Goal: Navigation & Orientation: Find specific page/section

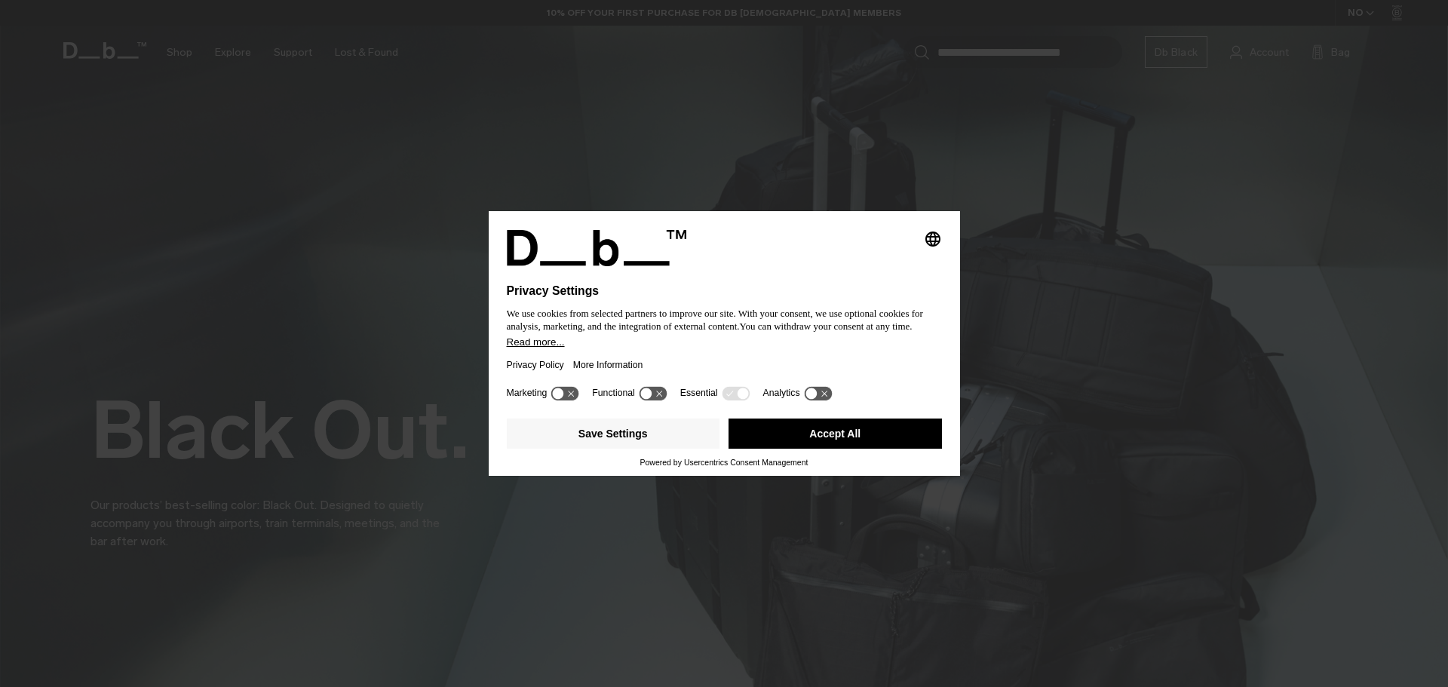
click at [824, 440] on button "Accept All" at bounding box center [835, 434] width 213 height 30
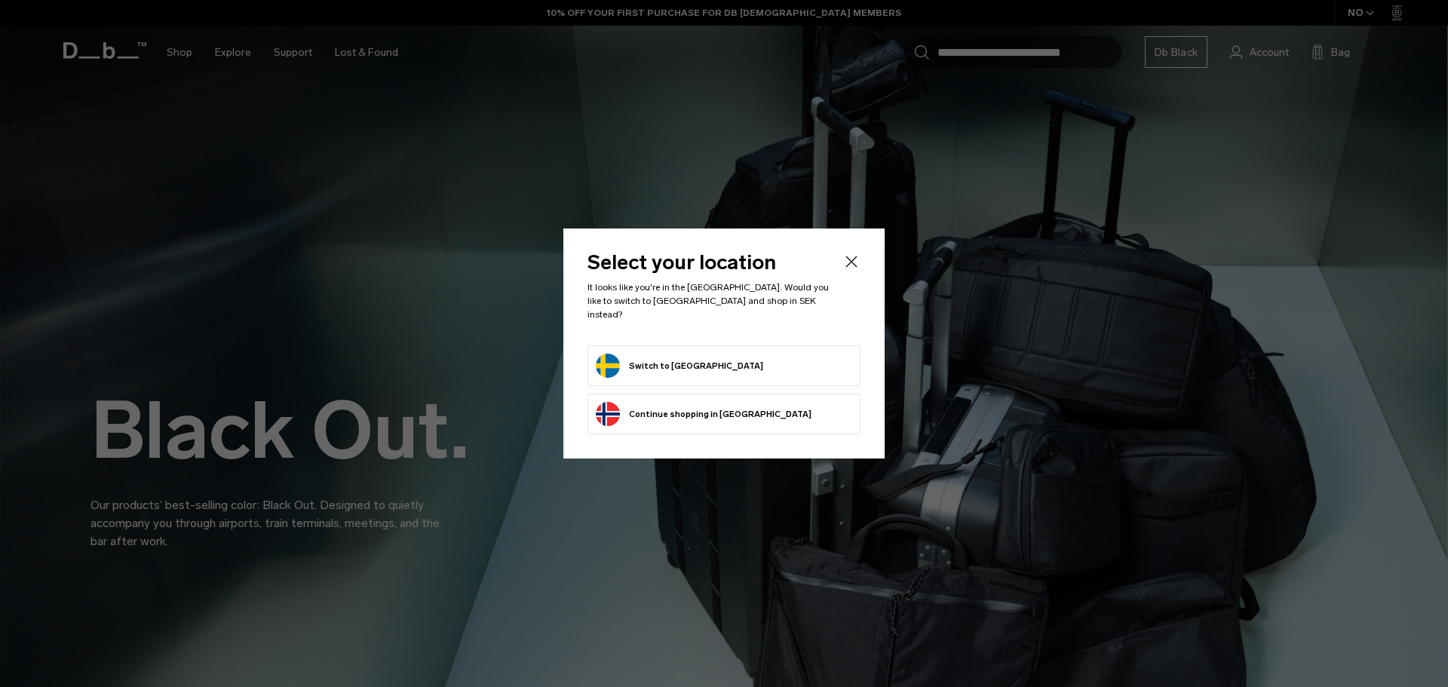
click at [683, 355] on button "Switch to Sweden" at bounding box center [679, 366] width 167 height 24
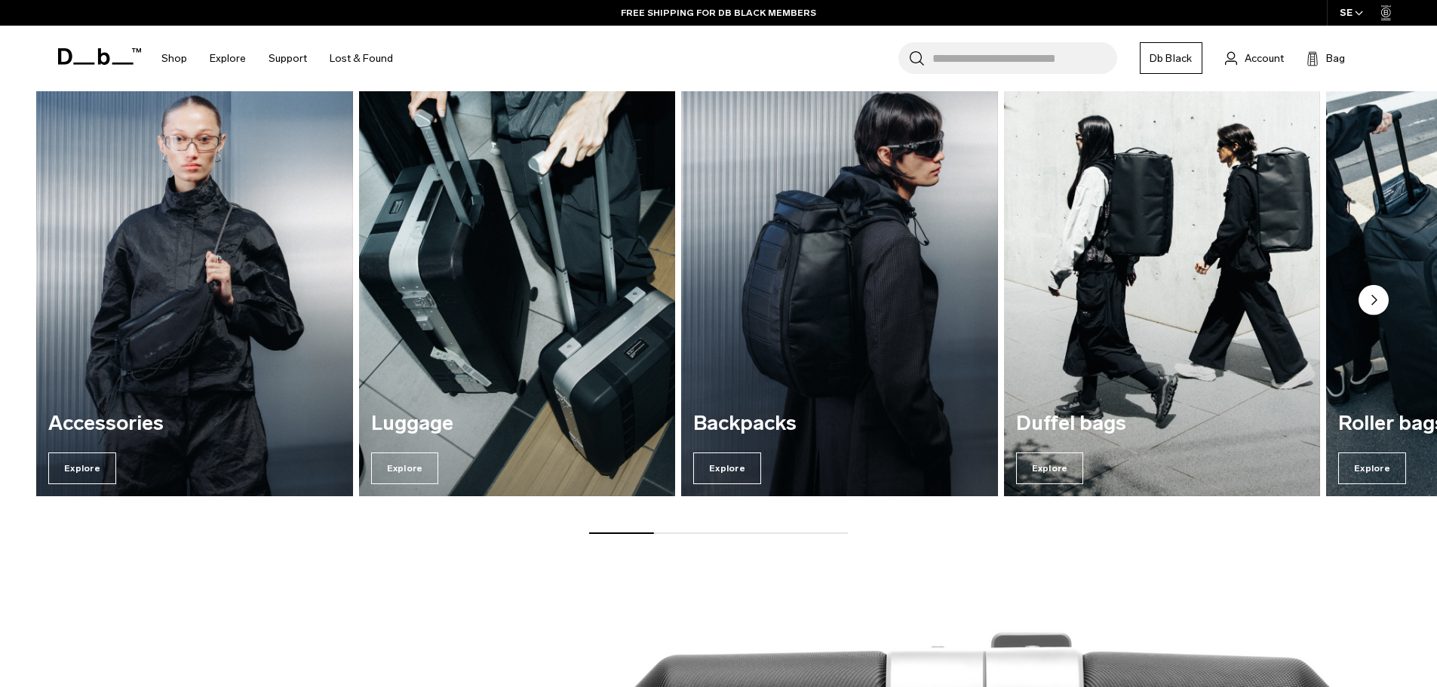
scroll to position [905, 0]
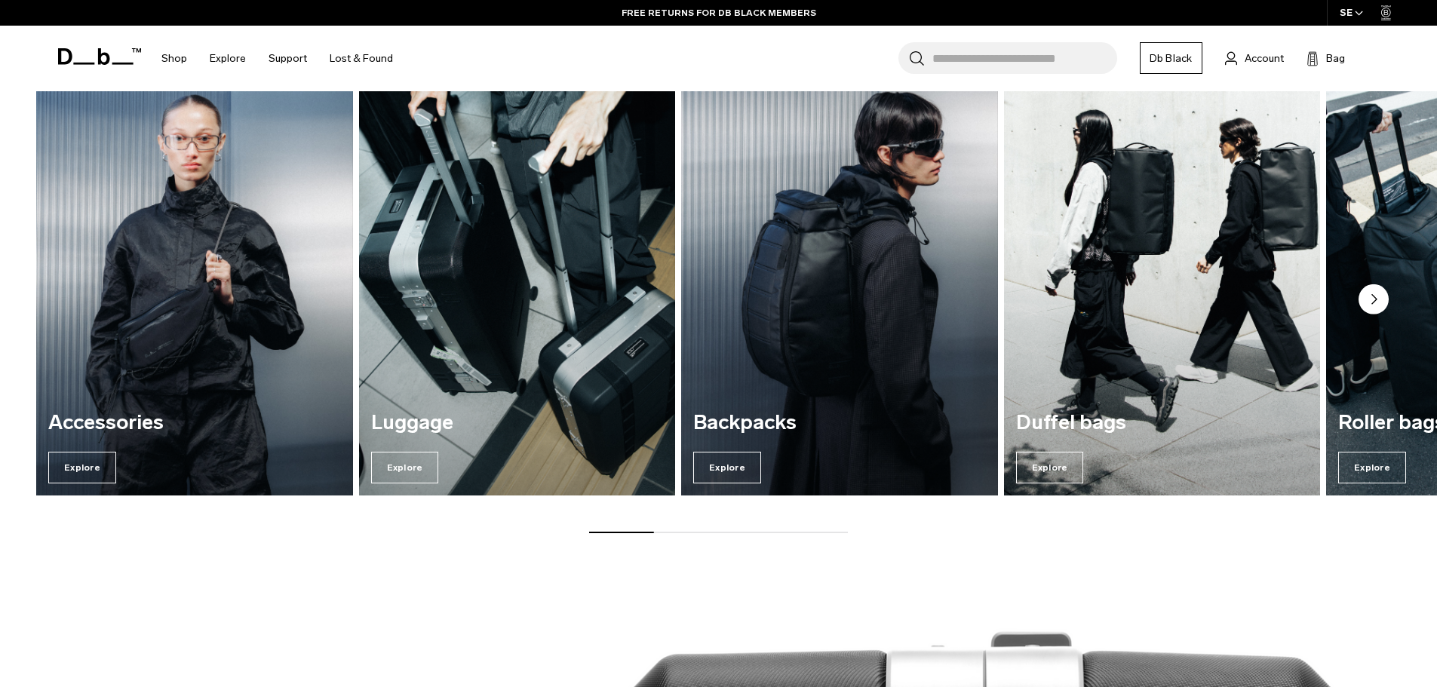
click at [1149, 357] on img "4 / 7" at bounding box center [1162, 282] width 326 height 440
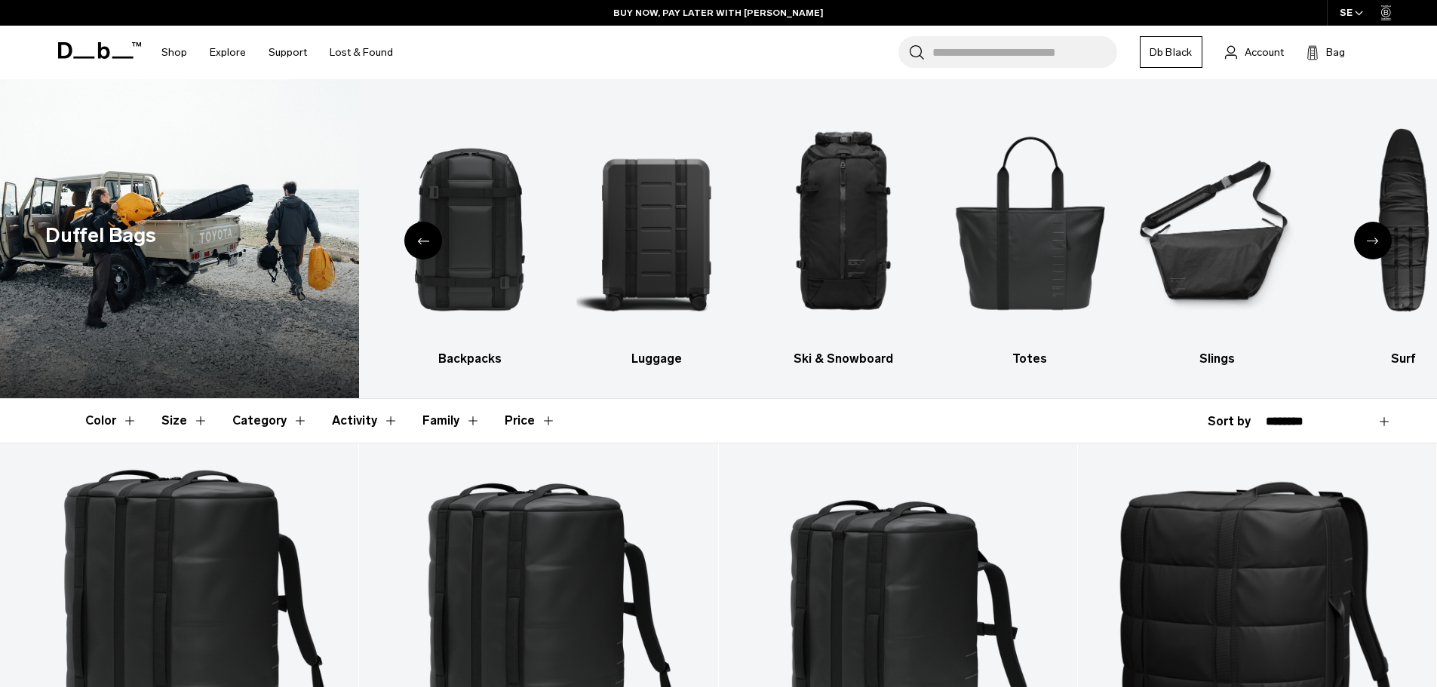
click at [63, 53] on icon at bounding box center [99, 50] width 83 height 17
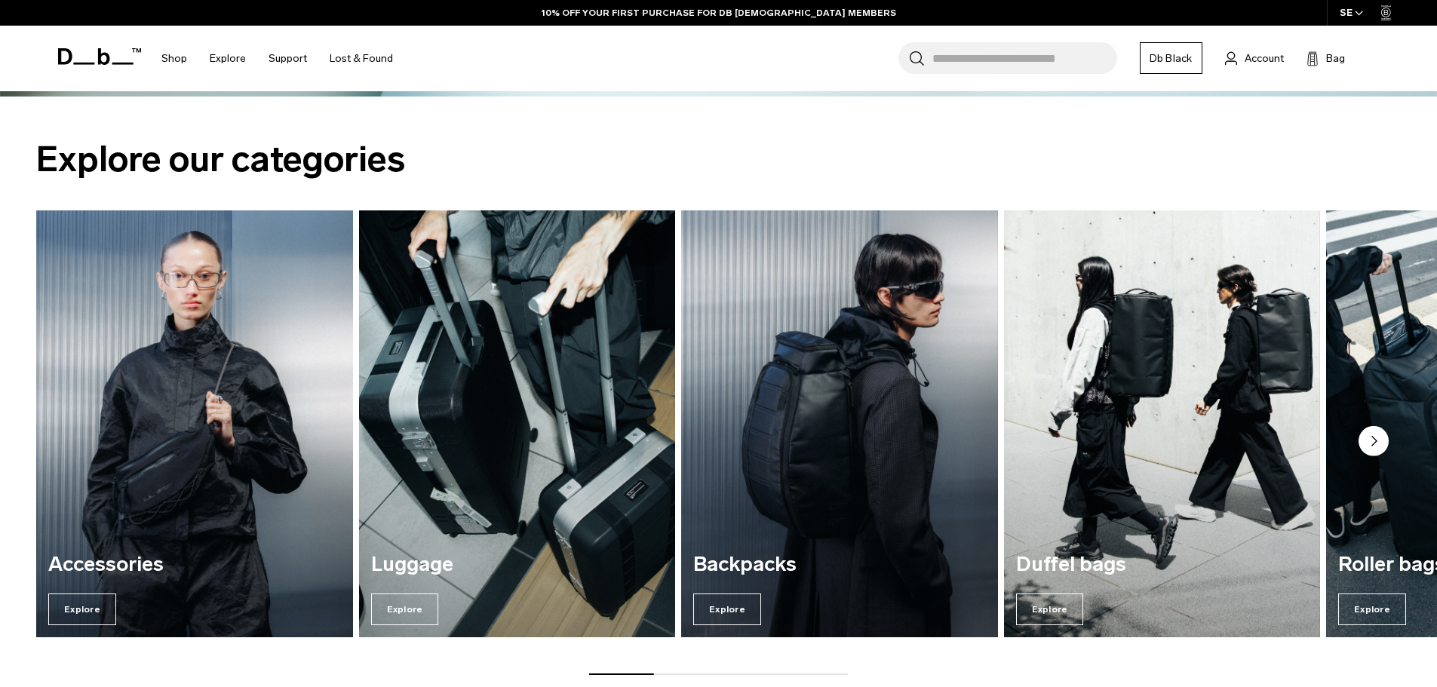
scroll to position [754, 0]
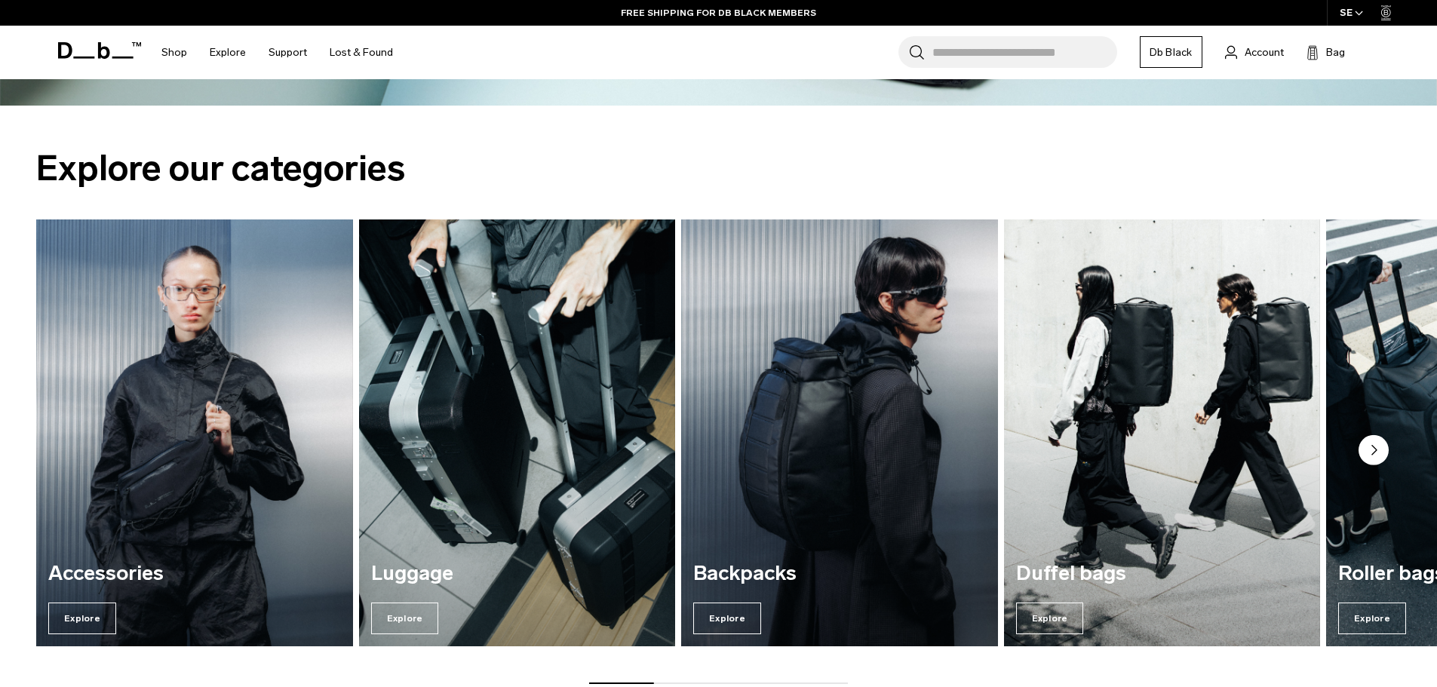
click at [876, 418] on img "3 / 7" at bounding box center [840, 433] width 326 height 440
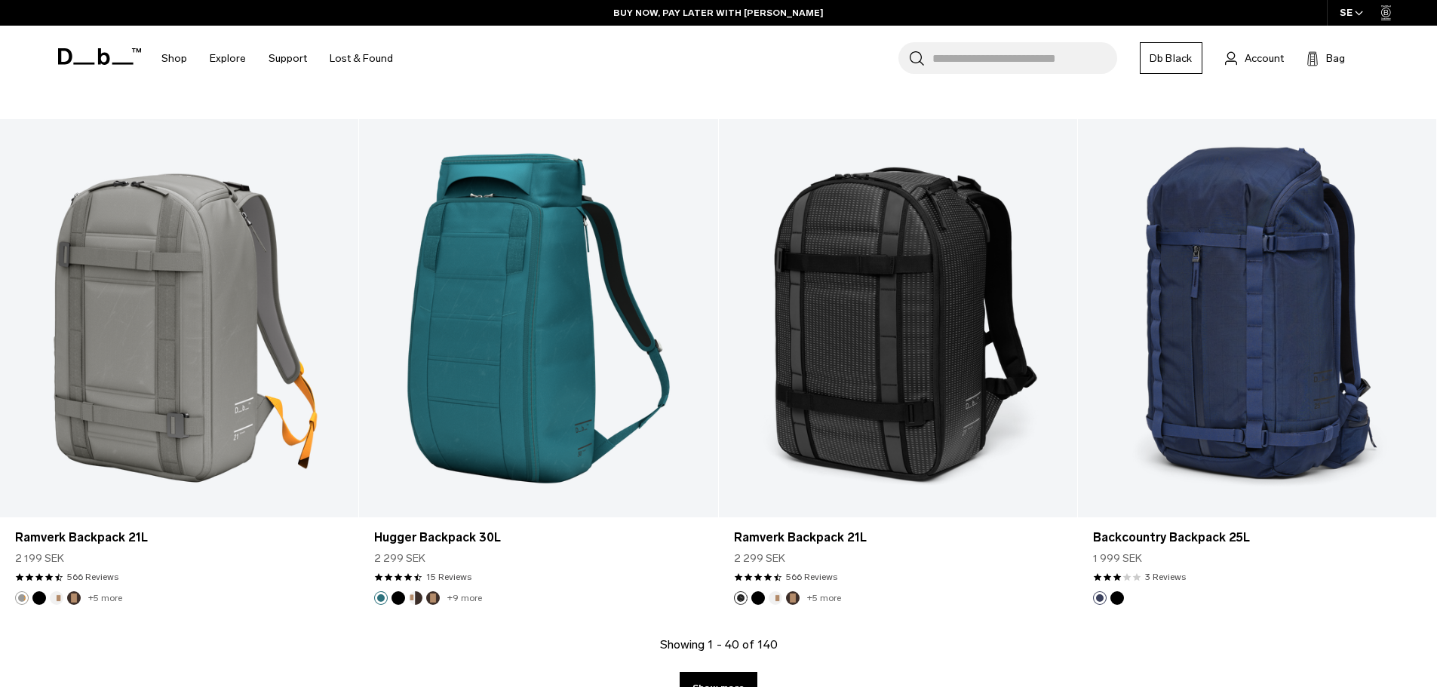
scroll to position [4828, 0]
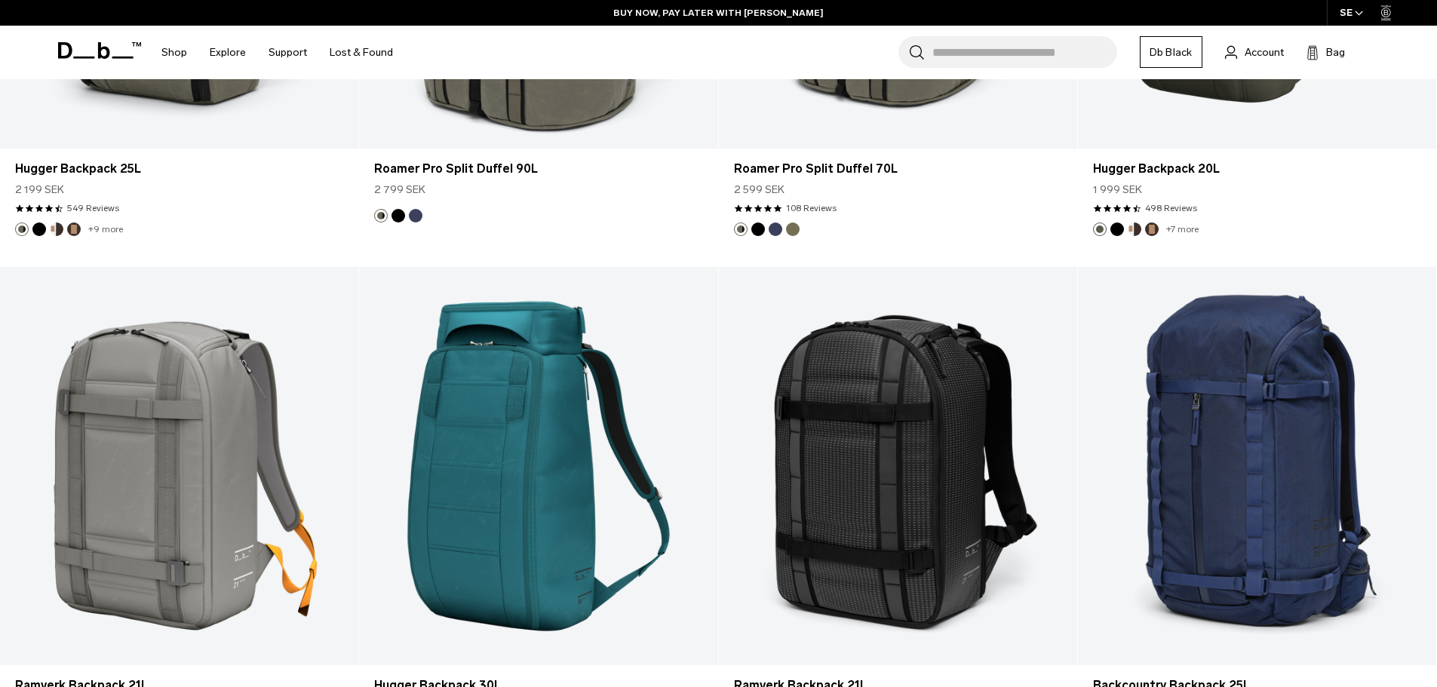
click at [112, 49] on icon at bounding box center [99, 50] width 83 height 17
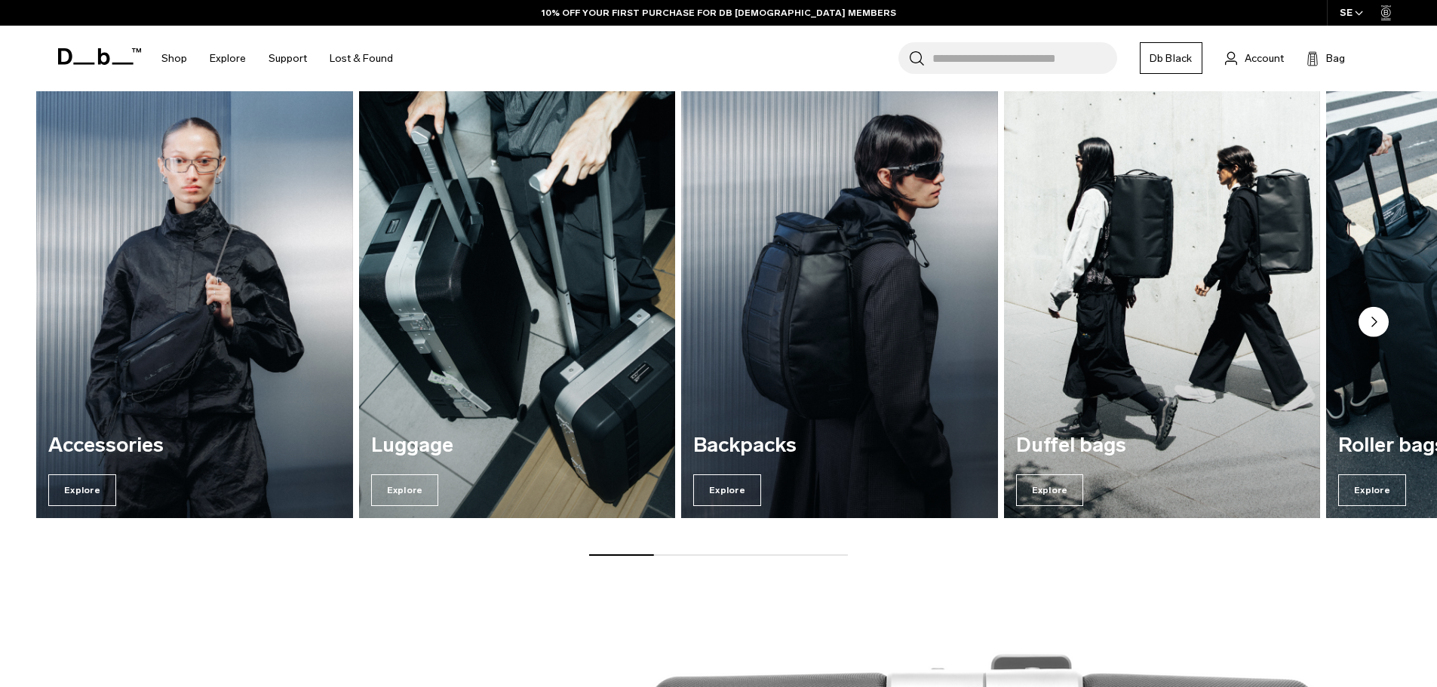
scroll to position [905, 0]
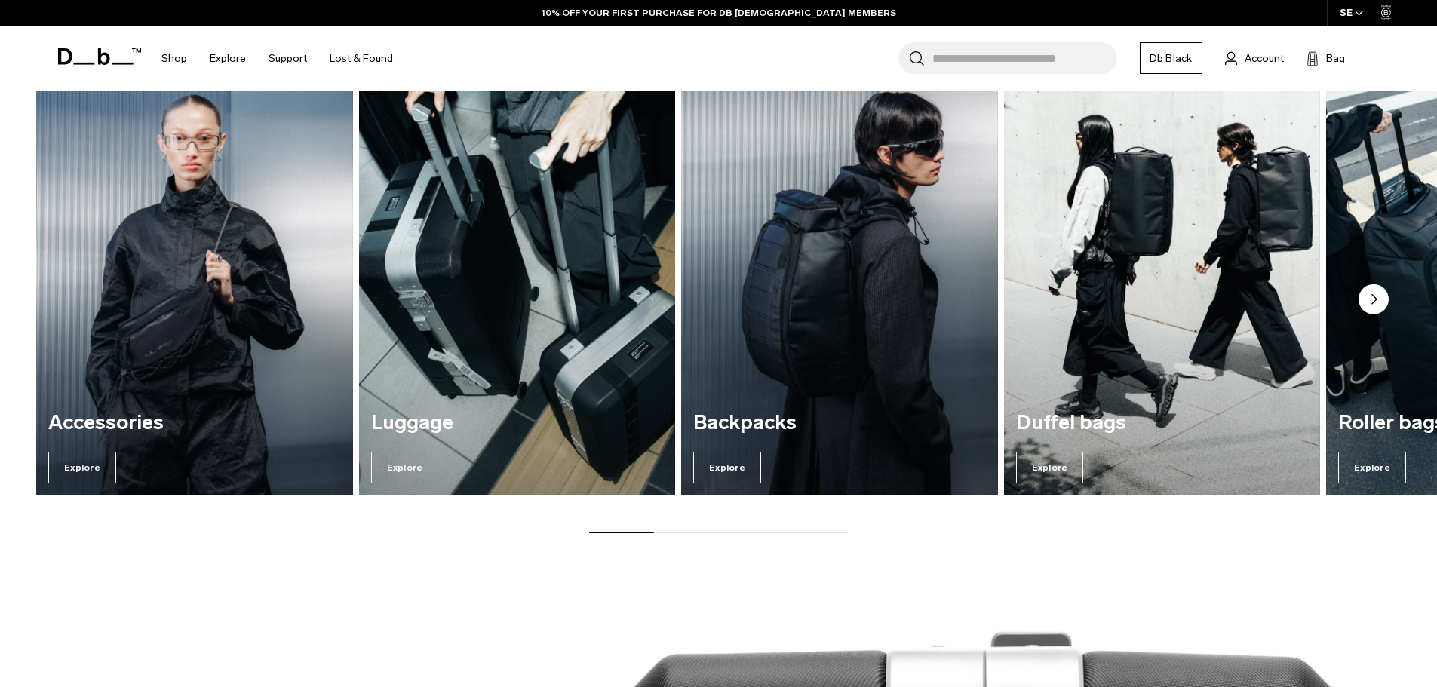
click at [420, 281] on img "2 / 7" at bounding box center [517, 282] width 326 height 440
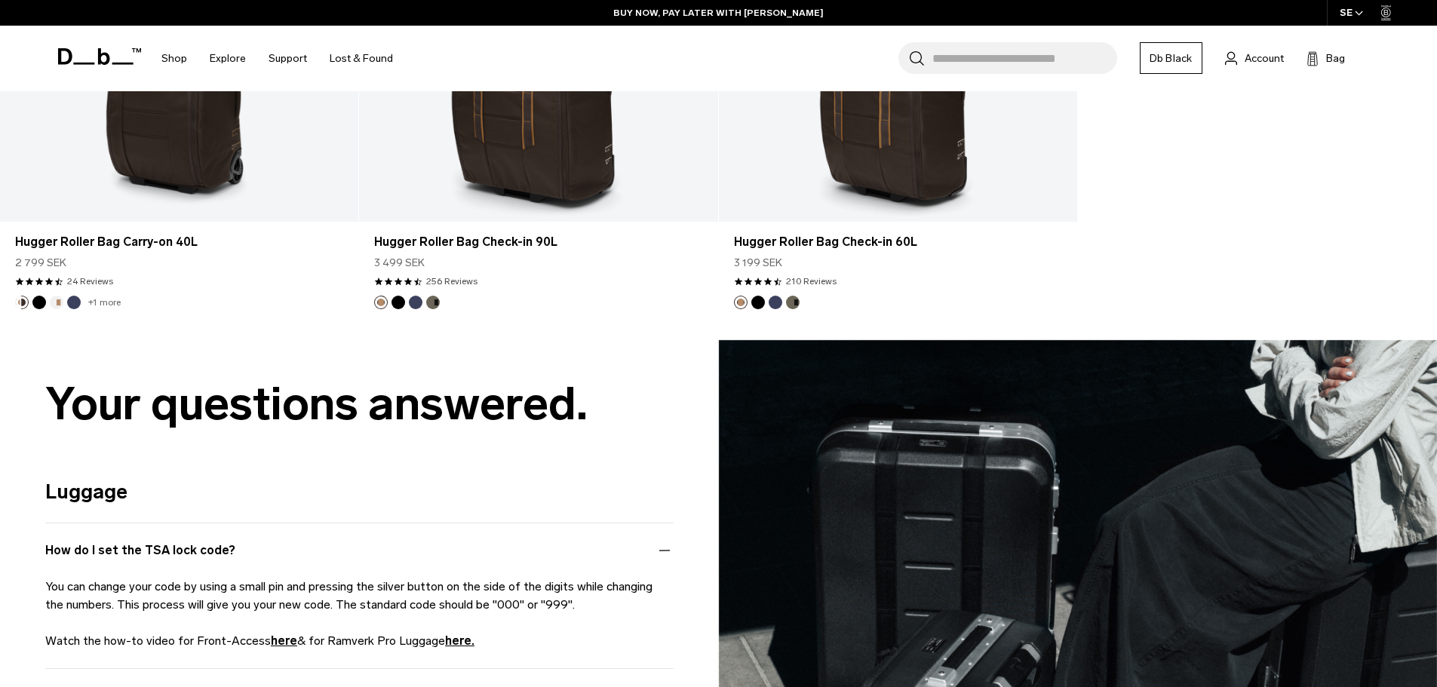
scroll to position [5809, 0]
